Goal: Information Seeking & Learning: Learn about a topic

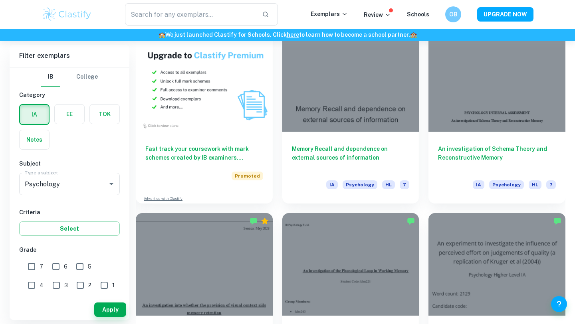
scroll to position [613, 0]
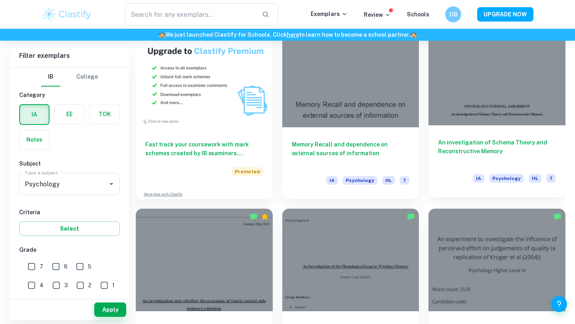
click at [446, 125] on div "An investigation of Schema Theory and Reconstructive Memory IA Psychology HL 7" at bounding box center [497, 161] width 137 height 72
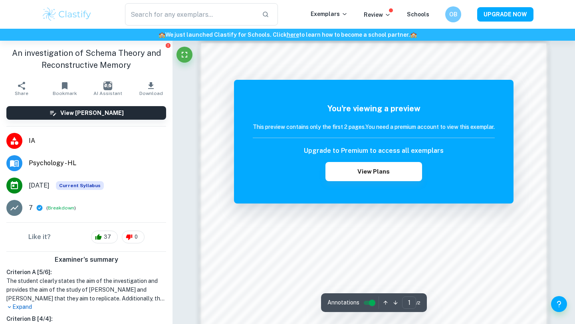
scroll to position [455, 0]
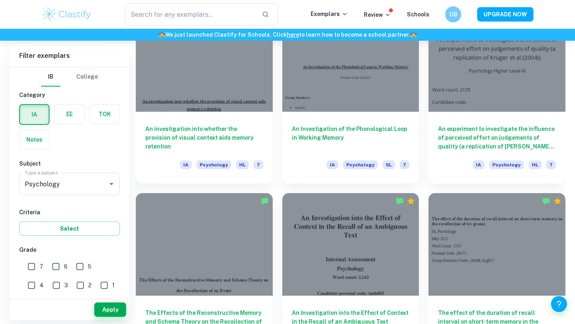
scroll to position [808, 0]
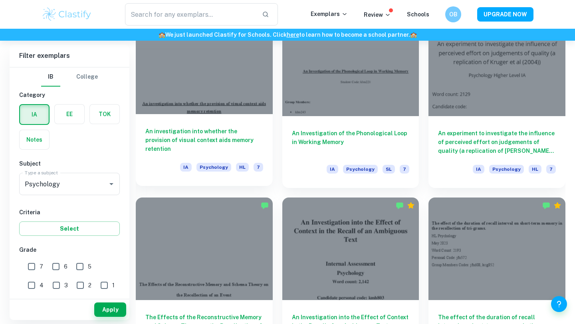
click at [225, 153] on div "An investigation into whether the provision of visual context aids memory reten…" at bounding box center [204, 150] width 137 height 72
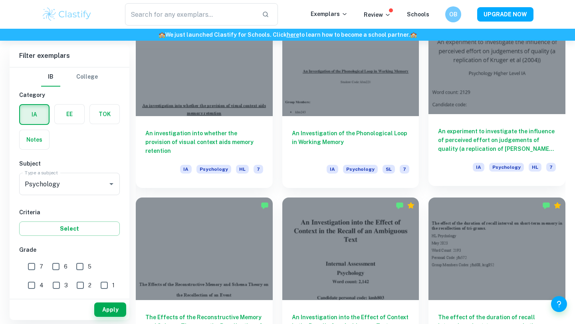
scroll to position [825, 0]
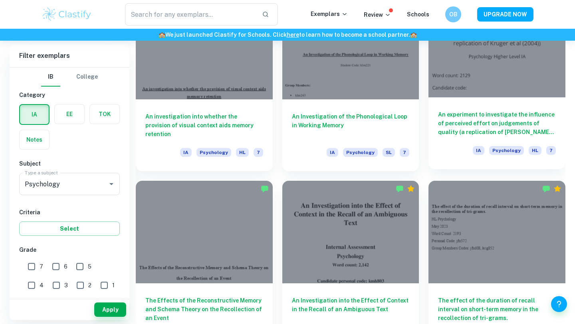
click at [497, 120] on h6 "An experiment to investigate the influence of perceived effort on judgements of…" at bounding box center [497, 123] width 118 height 26
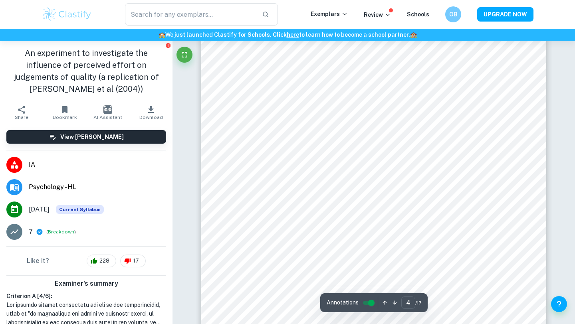
scroll to position [1837, 0]
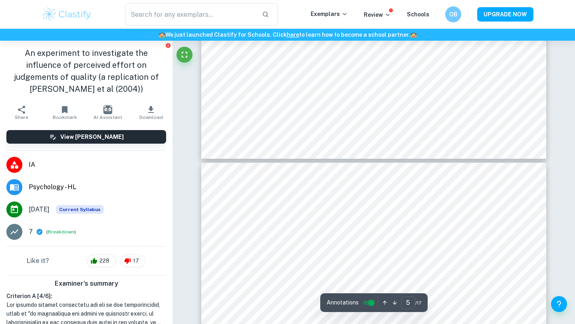
type input "4"
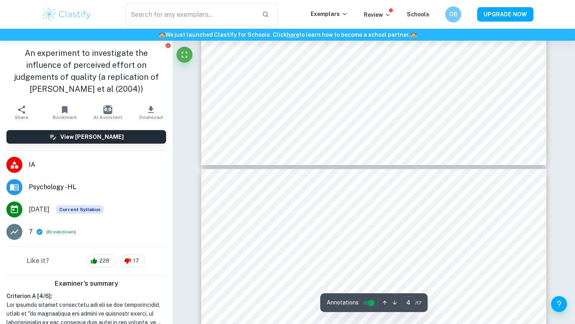
scroll to position [1957, 0]
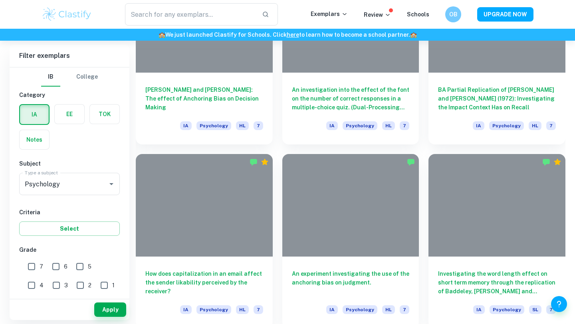
scroll to position [825, 0]
